Goal: Information Seeking & Learning: Learn about a topic

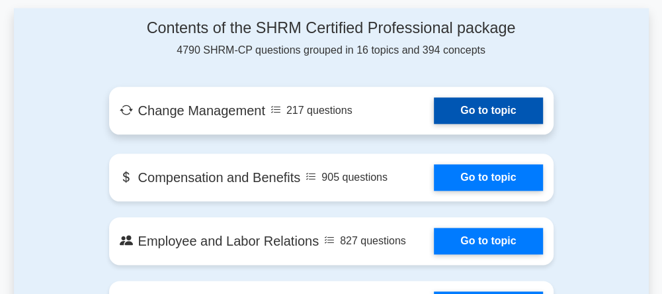
scroll to position [740, 0]
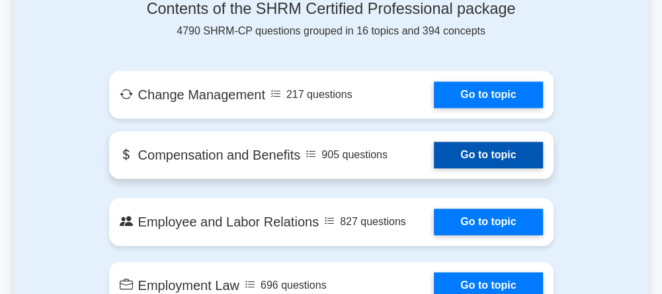
click at [489, 155] on link "Go to topic" at bounding box center [488, 154] width 108 height 26
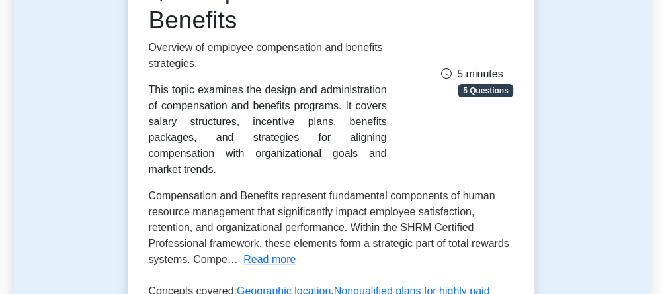
scroll to position [264, 0]
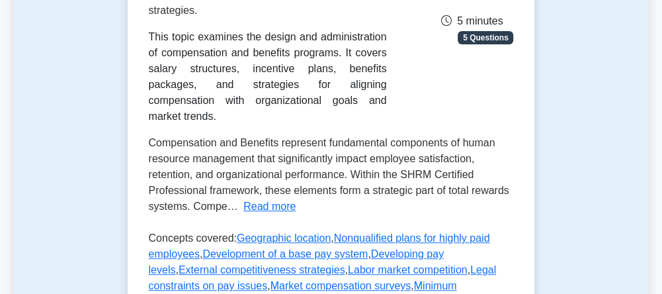
drag, startPoint x: 152, startPoint y: 41, endPoint x: 336, endPoint y: 102, distance: 193.6
click at [336, 102] on div "This topic examines the design and administration of compensation and benefits …" at bounding box center [268, 76] width 238 height 95
click at [335, 101] on div "This topic examines the design and administration of compensation and benefits …" at bounding box center [268, 76] width 238 height 95
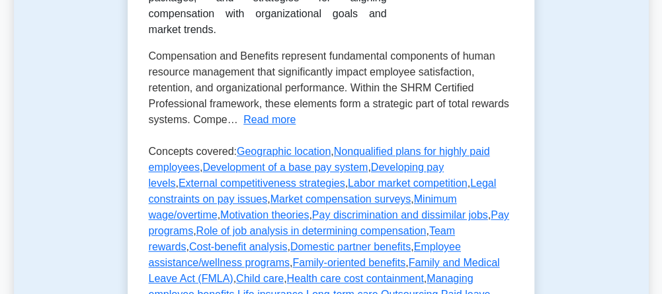
scroll to position [370, 0]
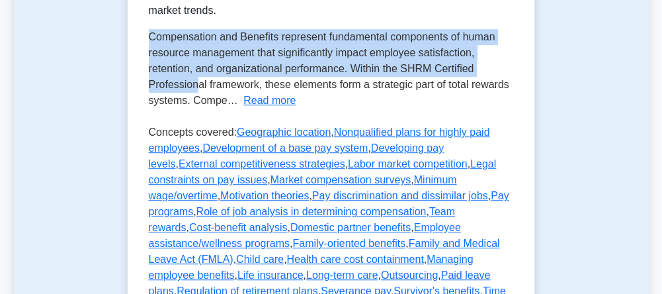
drag, startPoint x: 151, startPoint y: 75, endPoint x: 202, endPoint y: 71, distance: 51.1
click at [198, 69] on span "Compensation and Benefits represent fundamental components of human resource ma…" at bounding box center [329, 68] width 360 height 75
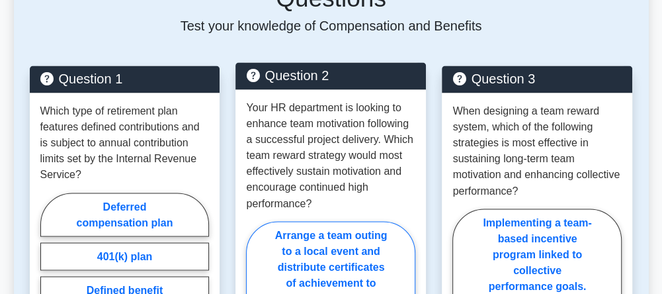
scroll to position [1058, 0]
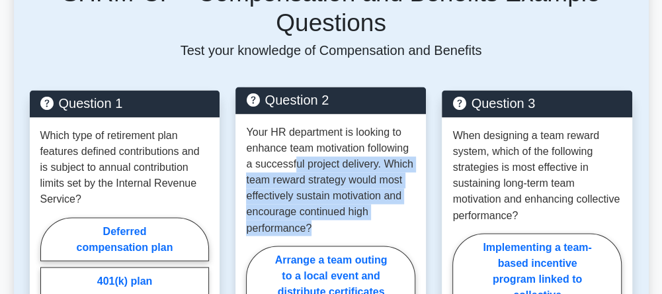
drag, startPoint x: 293, startPoint y: 109, endPoint x: 319, endPoint y: 184, distance: 79.9
click at [319, 184] on p "Your HR department is looking to enhance team motivation following a successful…" at bounding box center [330, 179] width 169 height 111
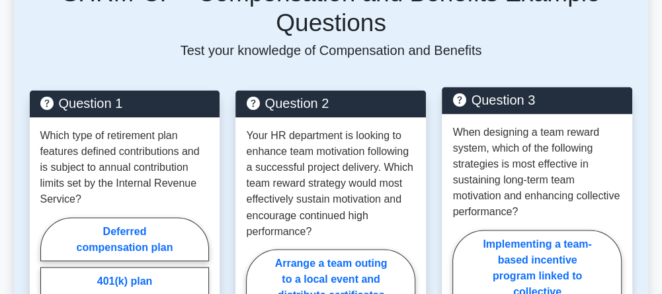
click at [496, 124] on p "When designing a team reward system, which of the following strategies is most …" at bounding box center [536, 171] width 169 height 95
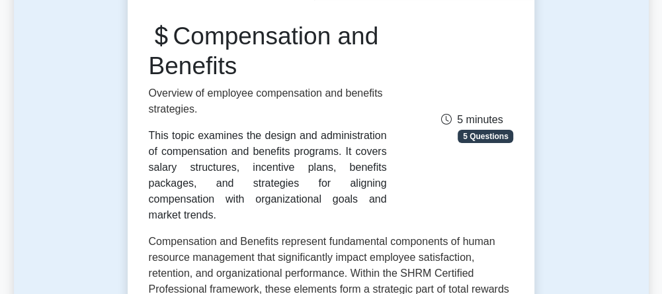
scroll to position [0, 0]
